Goal: Task Accomplishment & Management: Use online tool/utility

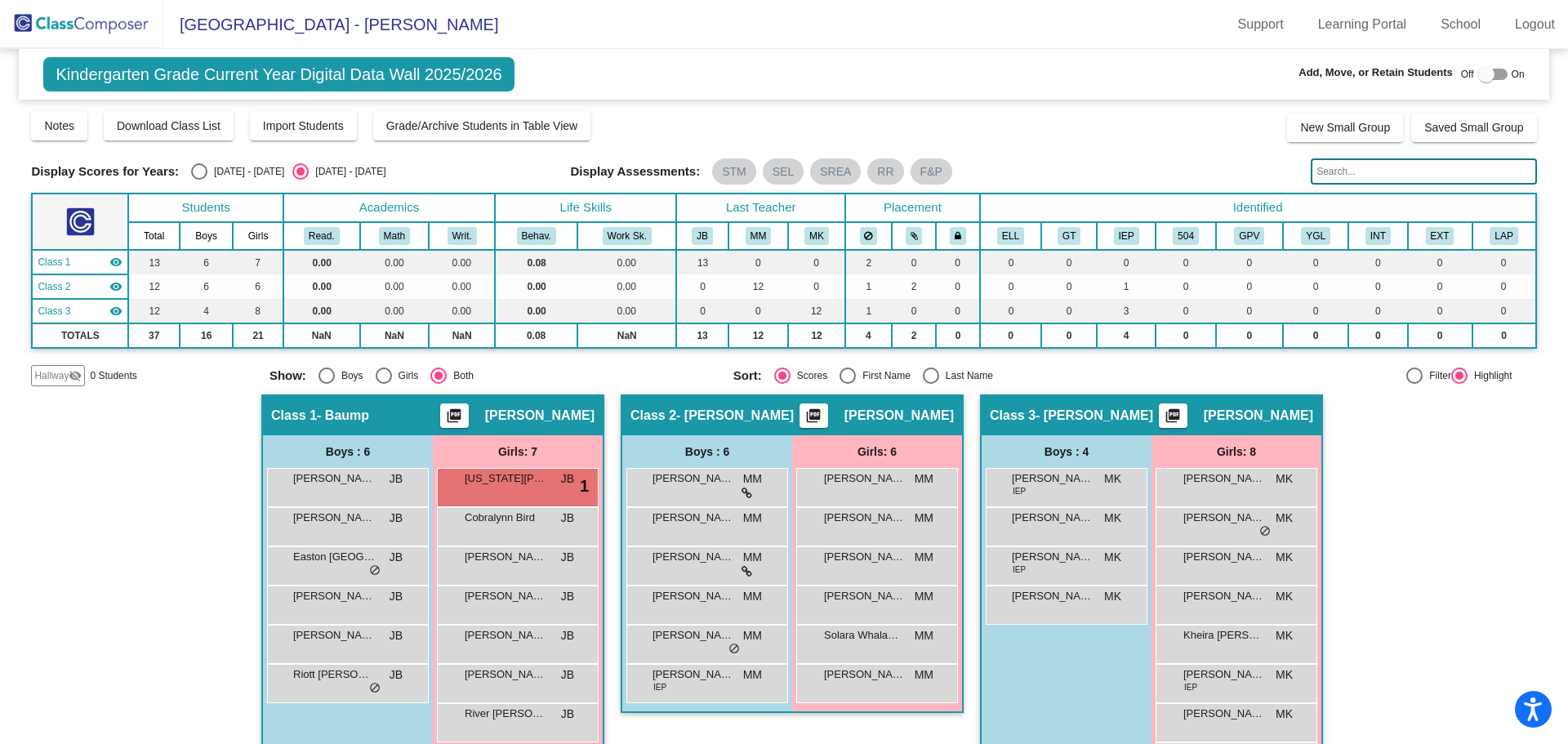
click at [105, 26] on img at bounding box center [81, 24] width 164 height 48
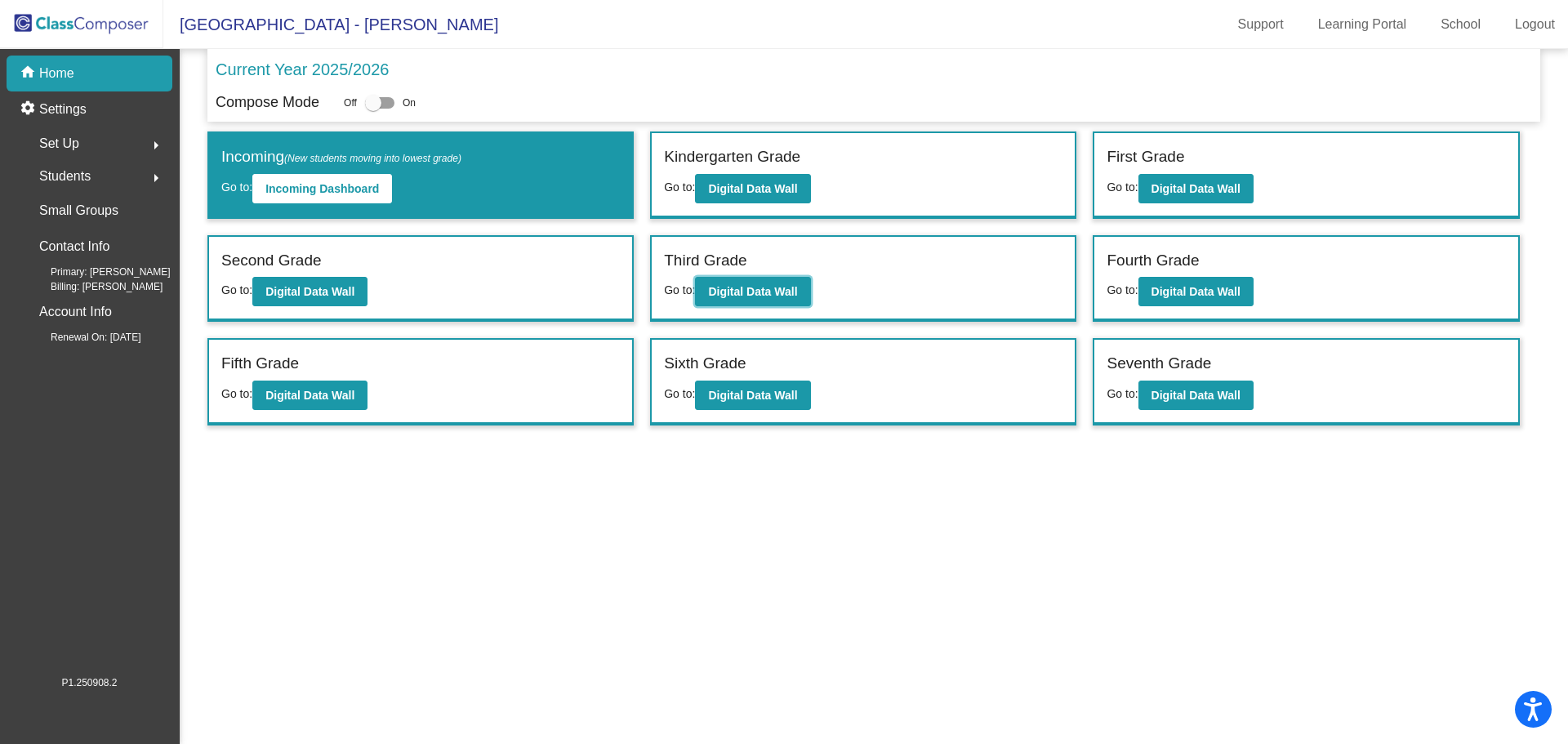
click at [769, 300] on button "Digital Data Wall" at bounding box center [752, 291] width 115 height 29
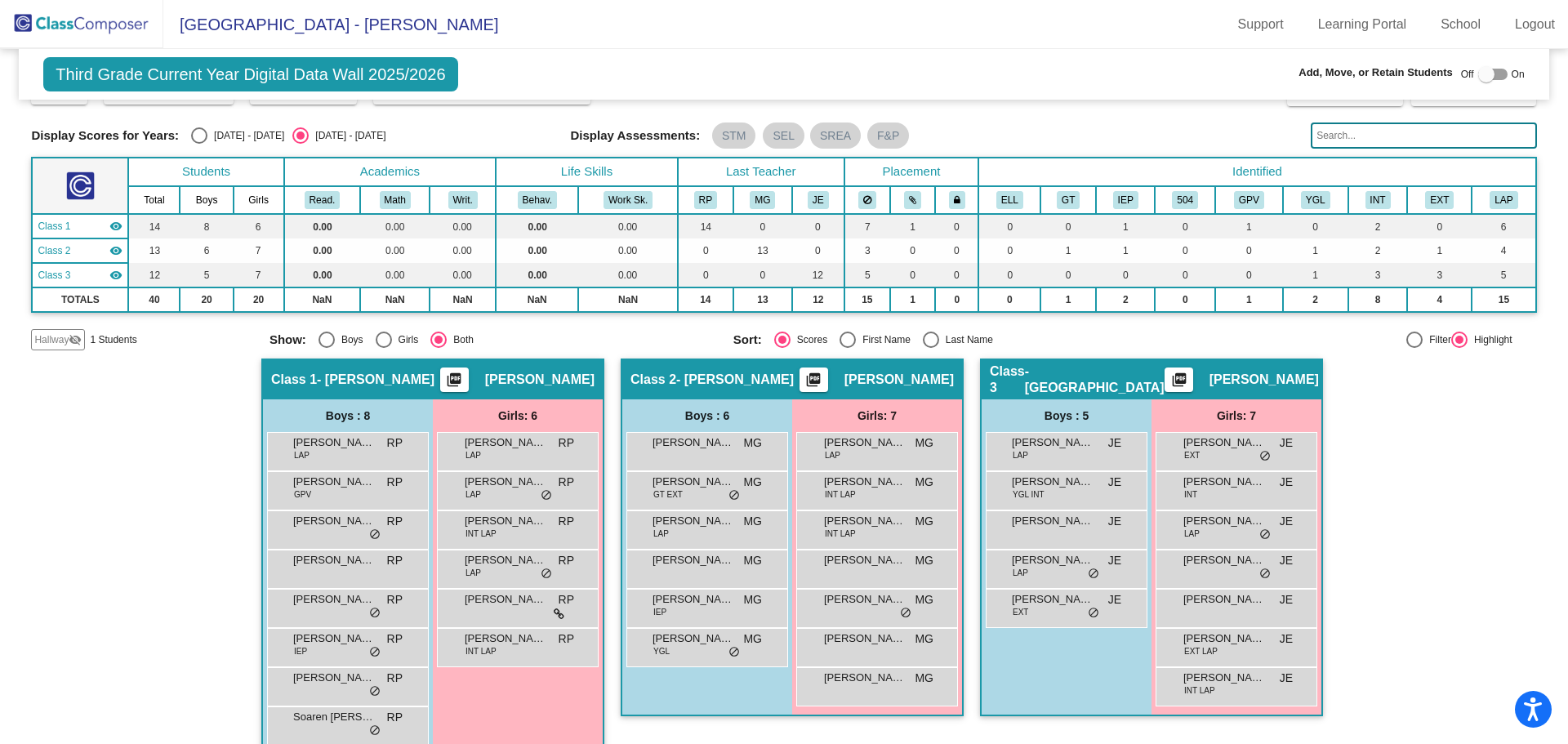
scroll to position [63, 0]
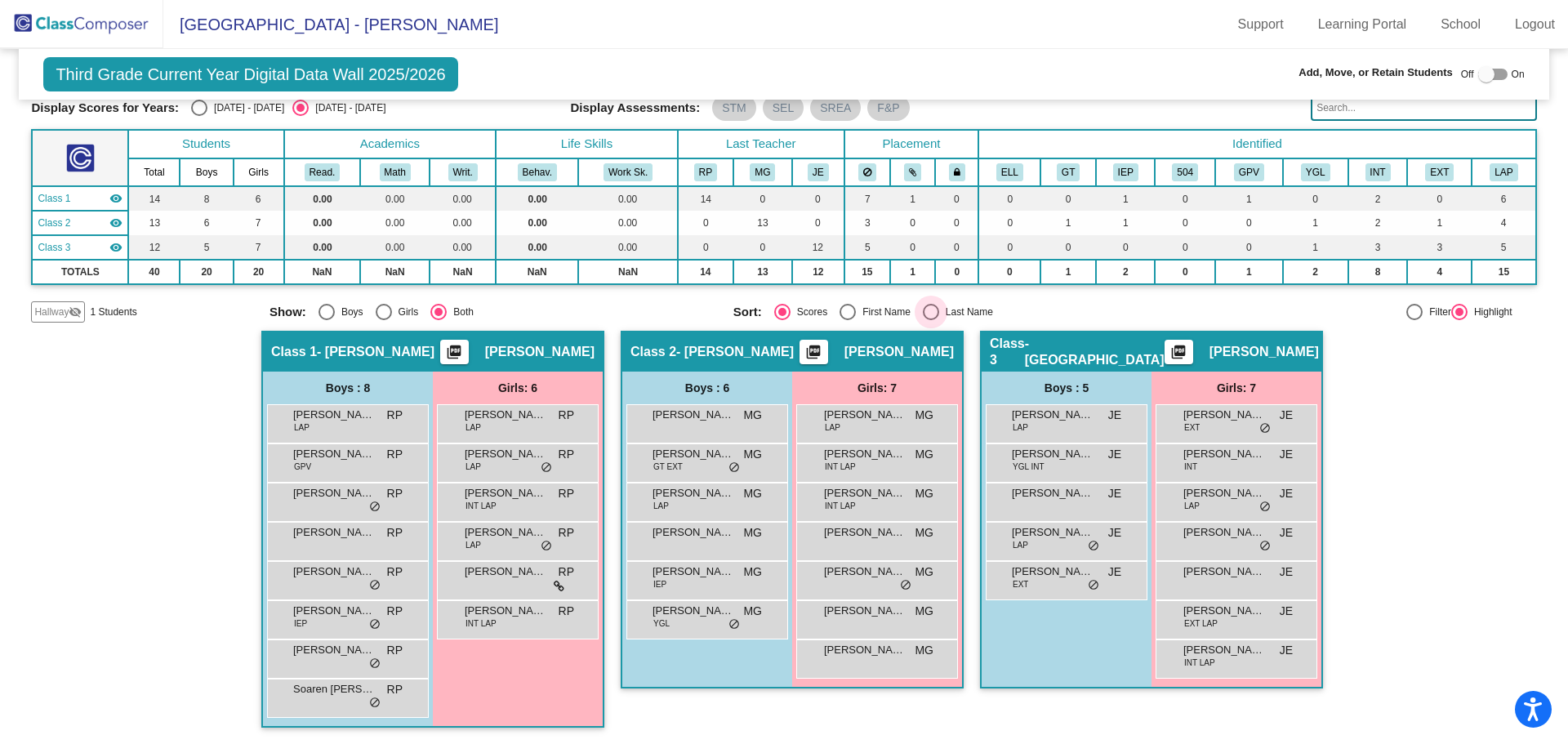
click at [924, 314] on div "Select an option" at bounding box center [931, 312] width 16 height 16
click at [931, 321] on input "Last Name" at bounding box center [931, 321] width 1 height 1
radio input "true"
click at [72, 31] on img at bounding box center [81, 24] width 164 height 48
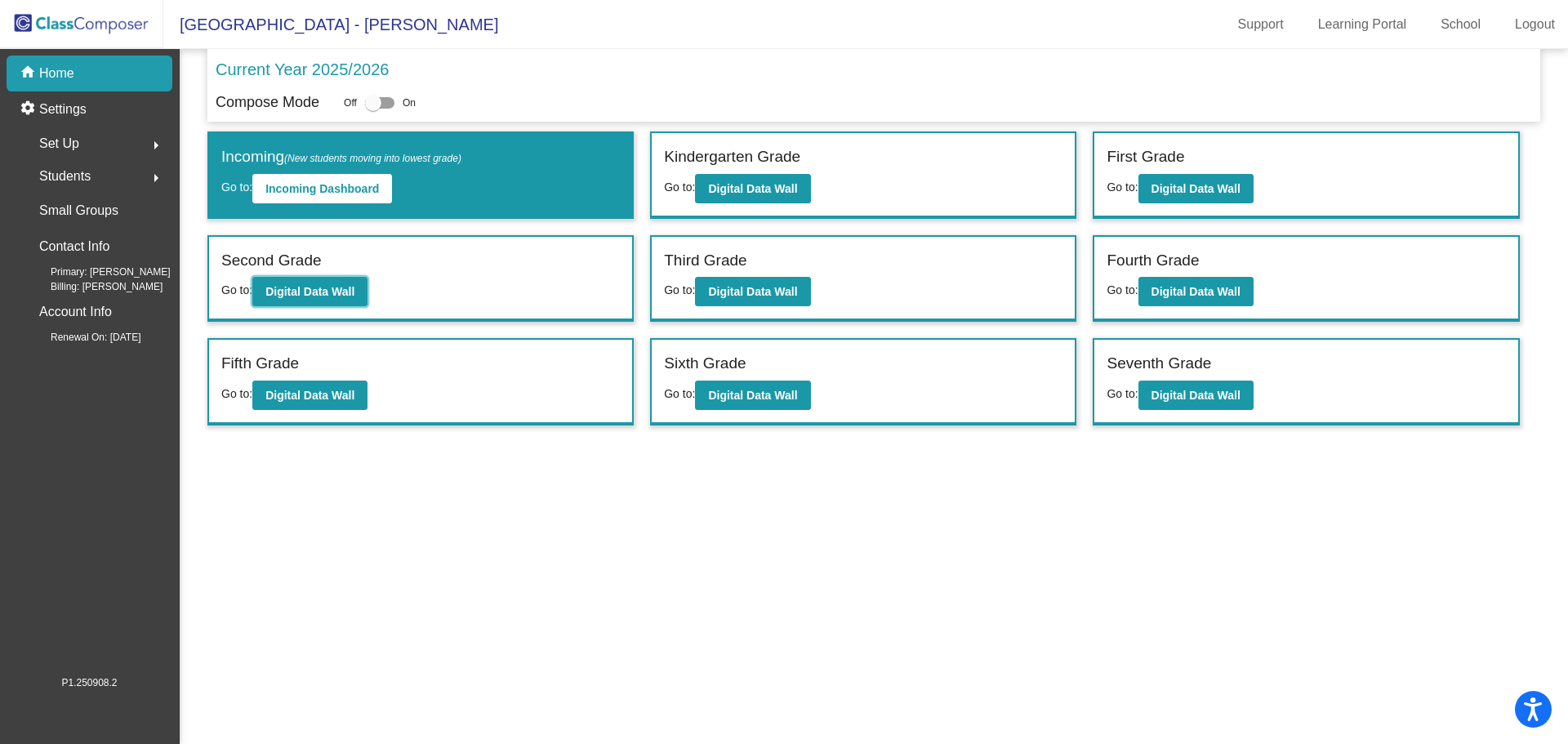
click at [335, 279] on button "Digital Data Wall" at bounding box center [309, 291] width 115 height 29
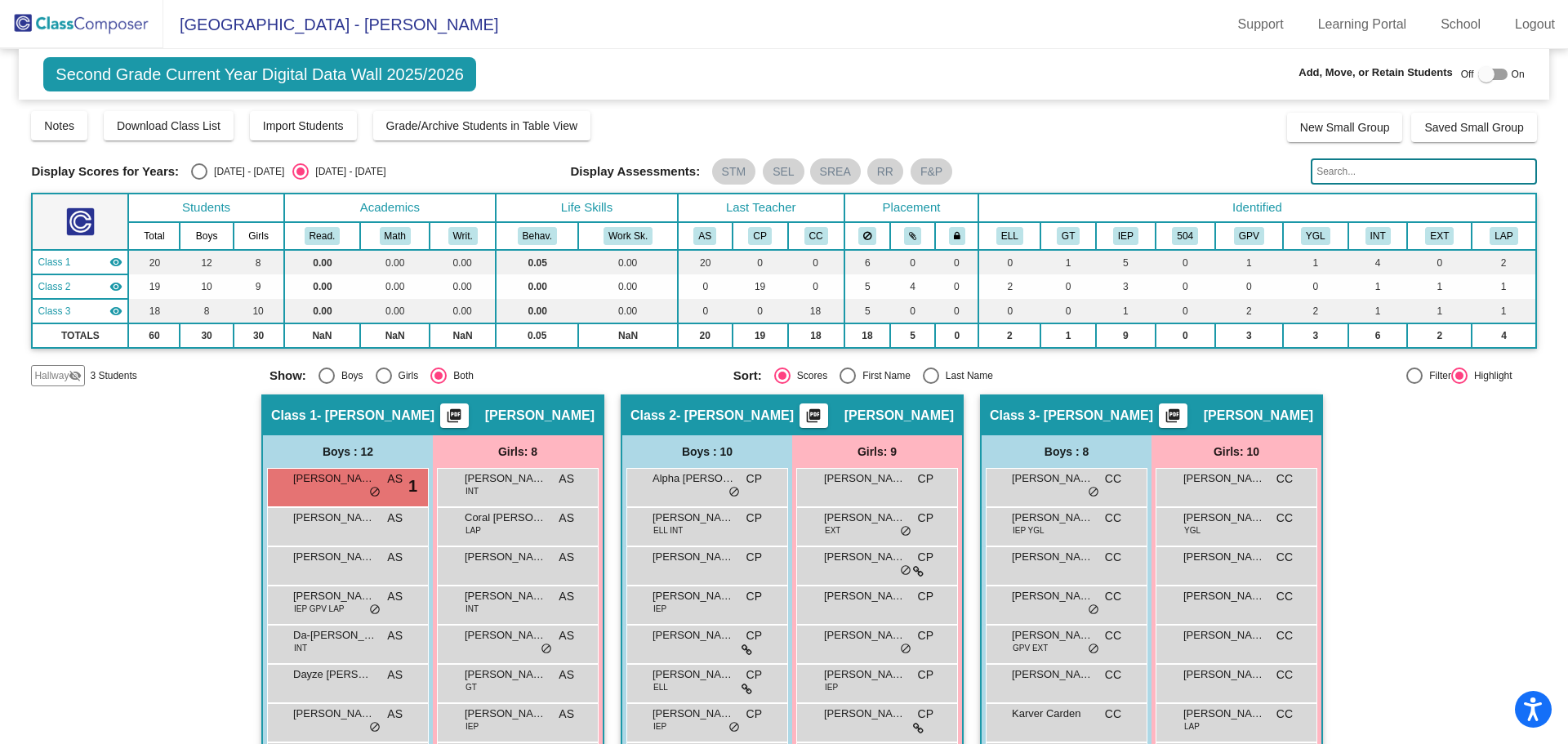
click at [930, 377] on div "Select an option" at bounding box center [931, 375] width 16 height 16
click at [931, 384] on input "Last Name" at bounding box center [931, 384] width 1 height 1
radio input "true"
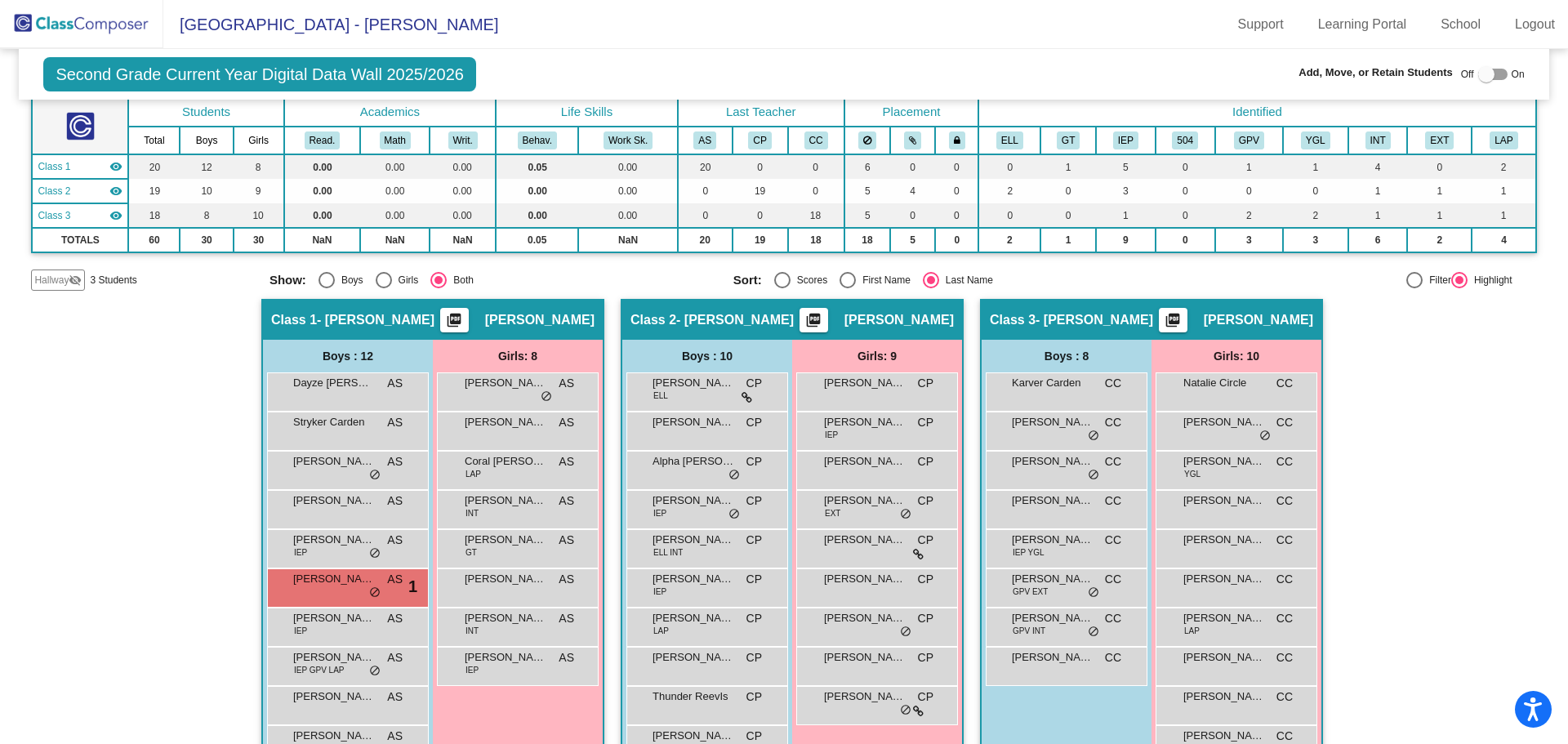
scroll to position [57, 0]
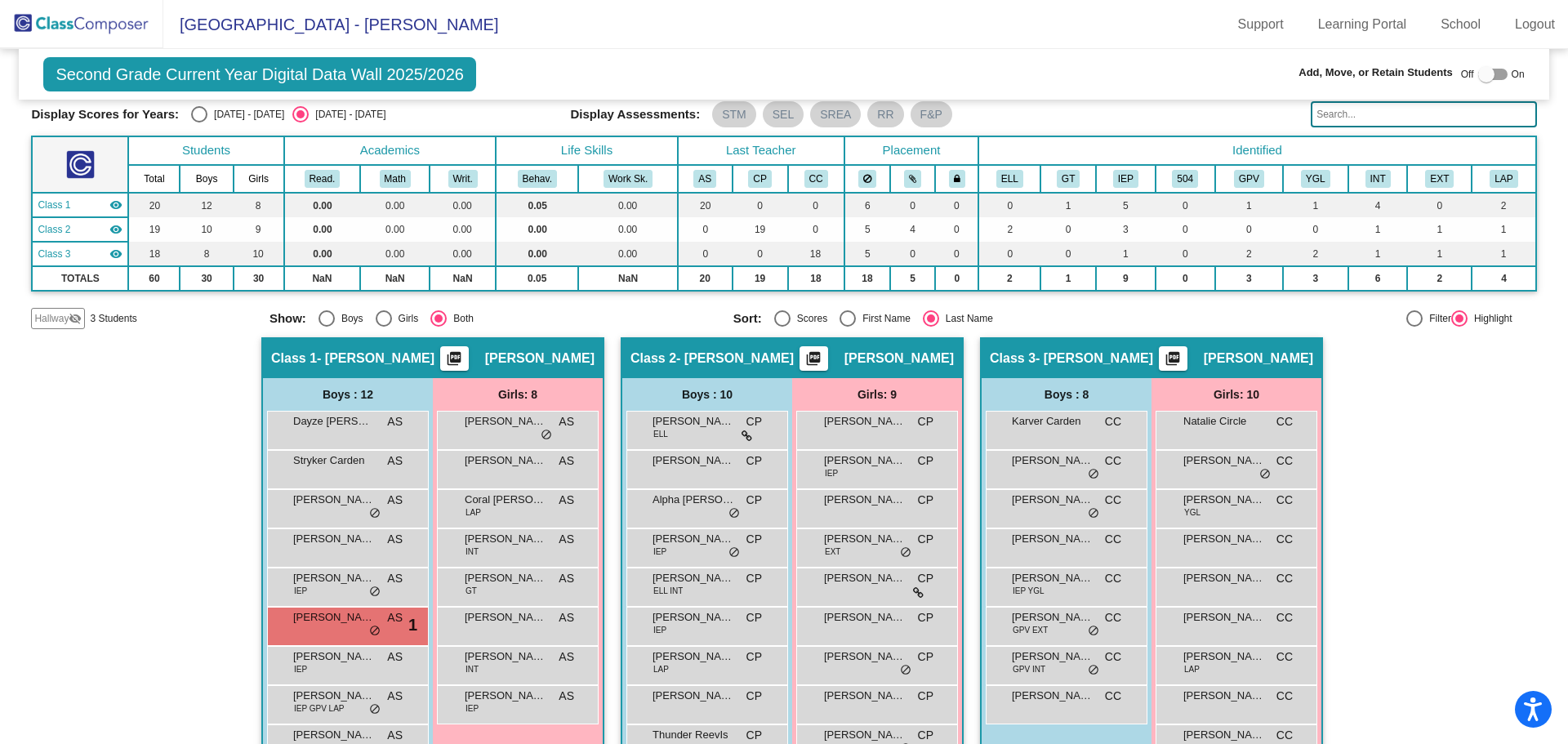
click at [198, 109] on div "Select an option" at bounding box center [199, 114] width 16 height 16
click at [199, 123] on input "[DATE] - [DATE]" at bounding box center [199, 123] width 1 height 1
radio input "true"
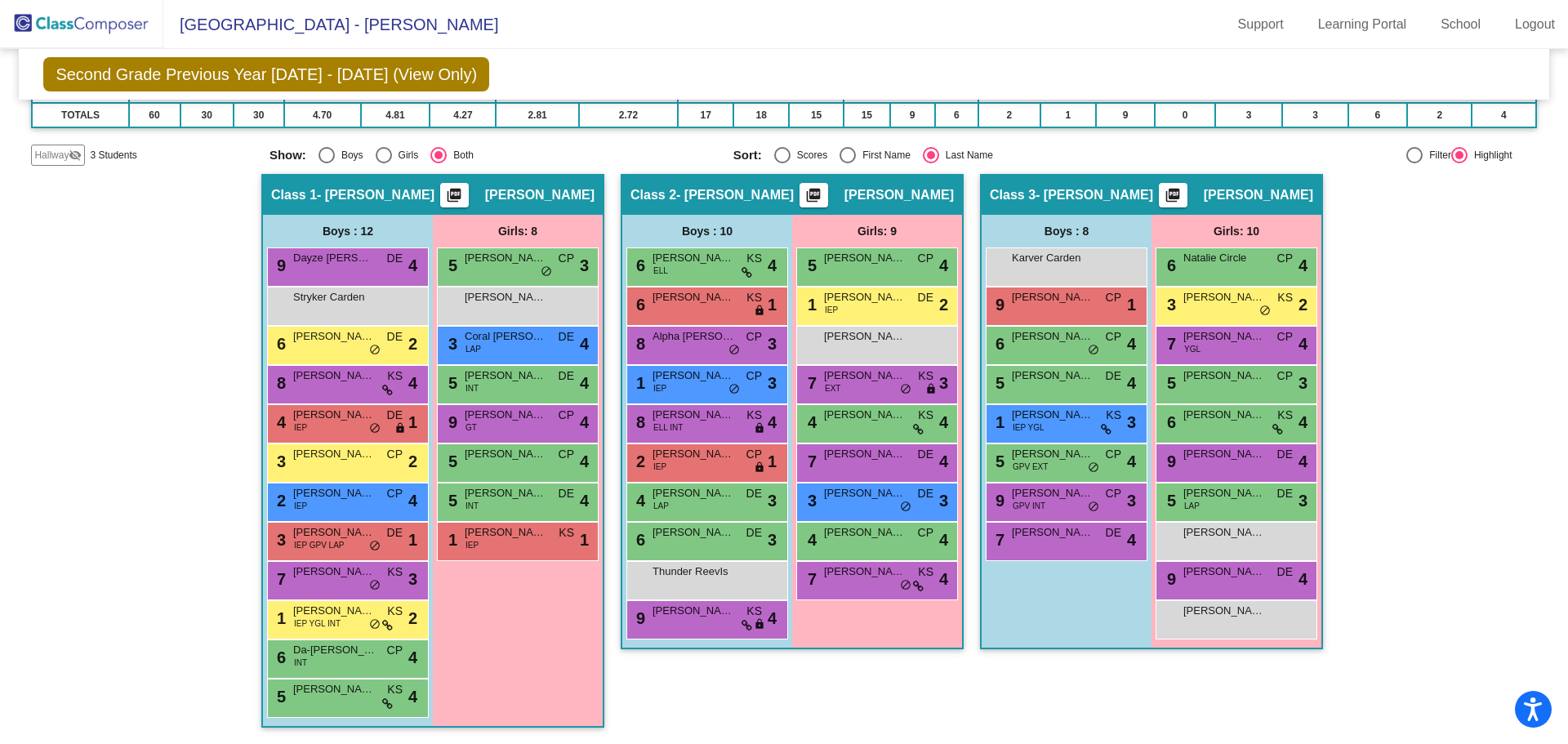
scroll to position [0, 0]
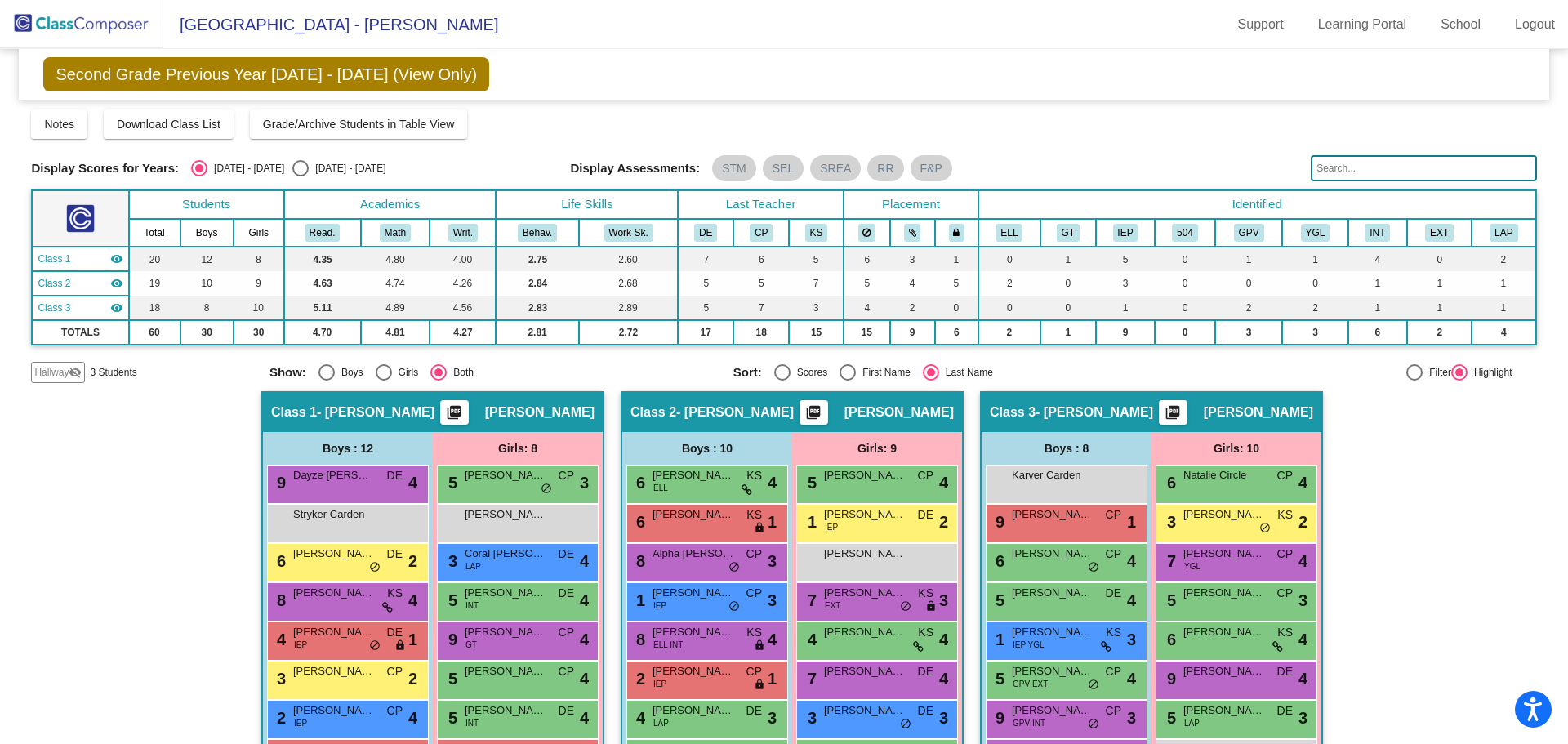
click at [292, 172] on div "Select an option" at bounding box center [300, 168] width 16 height 16
click at [300, 177] on input "[DATE] - [DATE]" at bounding box center [300, 177] width 1 height 1
radio input "true"
